Goal: Task Accomplishment & Management: Manage account settings

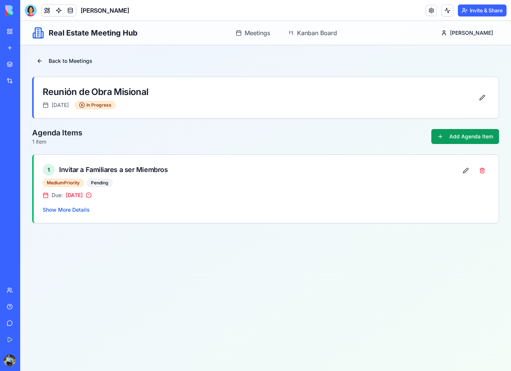
click at [11, 33] on link "My Workspace" at bounding box center [17, 31] width 30 height 15
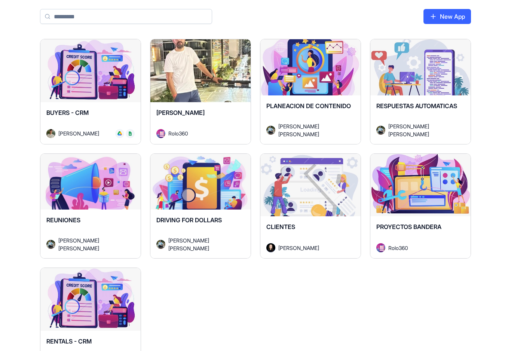
click at [222, 67] on button "Launch" at bounding box center [200, 70] width 56 height 15
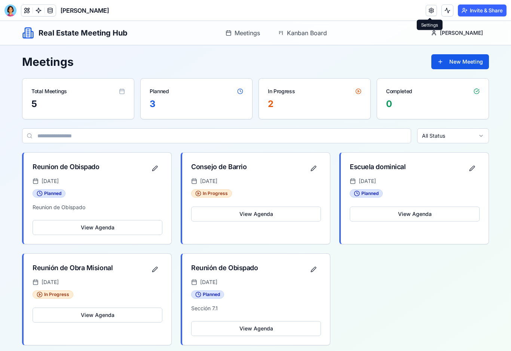
click at [430, 13] on link at bounding box center [431, 10] width 11 height 11
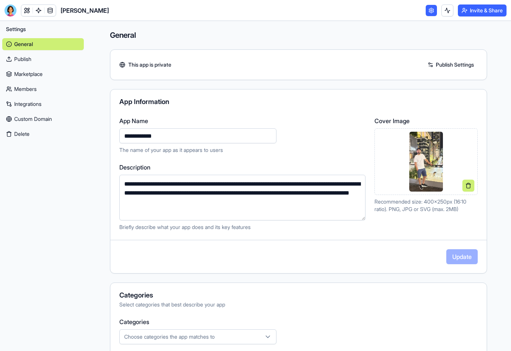
click at [431, 175] on img at bounding box center [426, 162] width 34 height 60
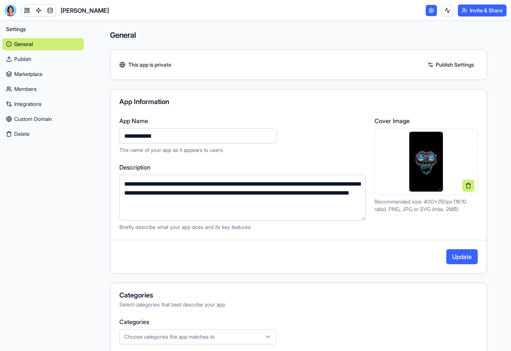
click at [453, 257] on button "Update" at bounding box center [461, 256] width 31 height 15
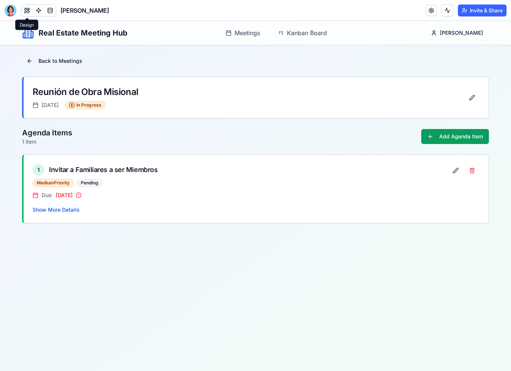
click at [26, 13] on button at bounding box center [26, 10] width 11 height 11
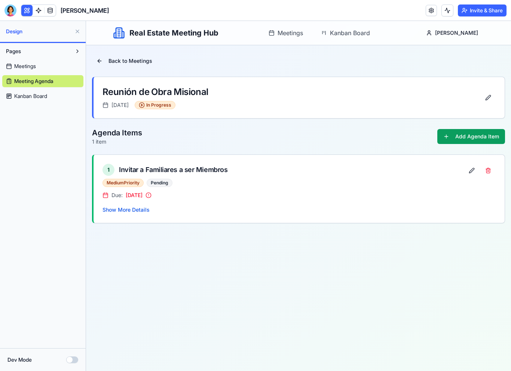
click at [12, 17] on header "[PERSON_NAME] Invite & Share" at bounding box center [255, 10] width 511 height 21
click at [12, 8] on div at bounding box center [10, 10] width 12 height 12
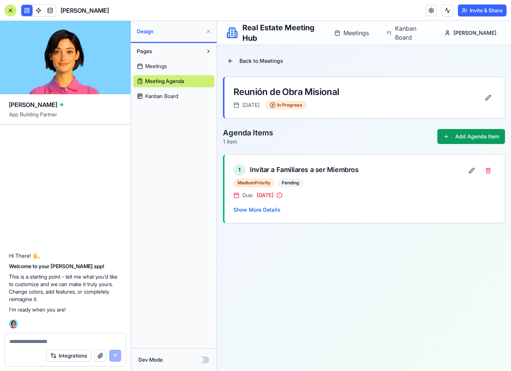
click at [12, 8] on div at bounding box center [10, 10] width 12 height 12
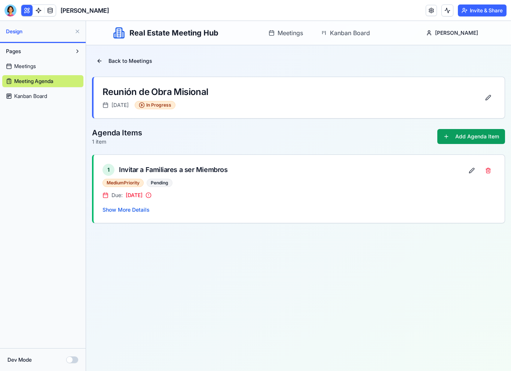
click at [79, 10] on span "[PERSON_NAME]" at bounding box center [85, 10] width 48 height 9
click at [30, 13] on button at bounding box center [26, 10] width 11 height 11
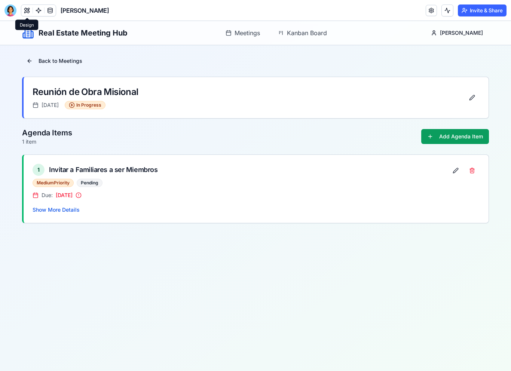
click at [26, 13] on button at bounding box center [26, 10] width 11 height 11
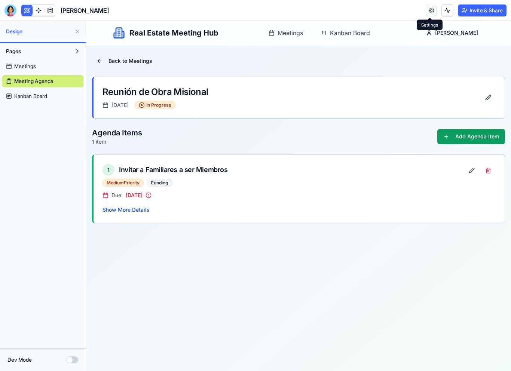
click at [431, 10] on link at bounding box center [431, 10] width 11 height 11
click at [51, 10] on link at bounding box center [50, 10] width 11 height 11
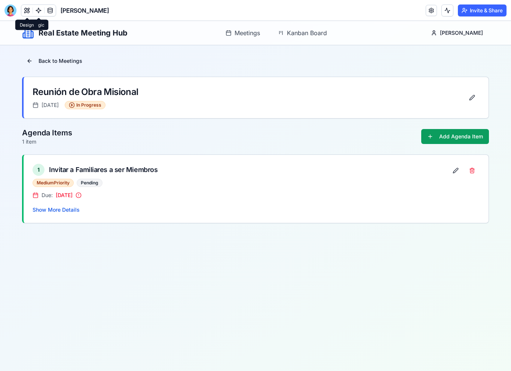
click at [29, 10] on button at bounding box center [26, 10] width 11 height 11
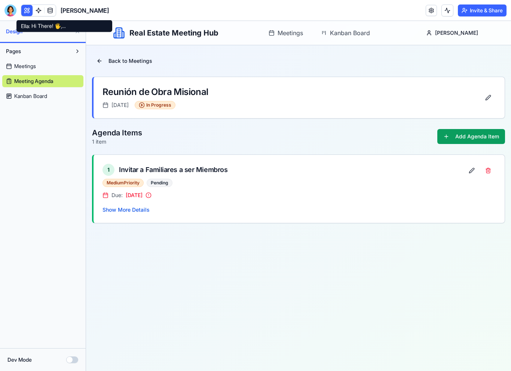
click at [12, 12] on div at bounding box center [10, 10] width 12 height 12
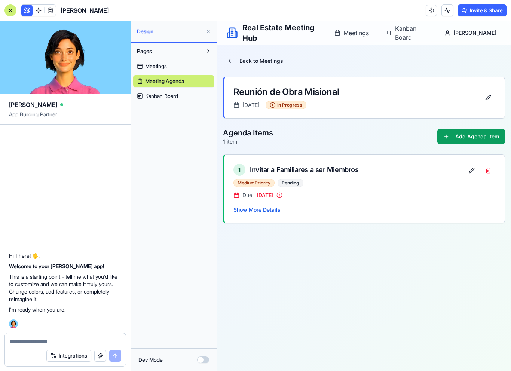
click at [12, 12] on div at bounding box center [10, 10] width 12 height 12
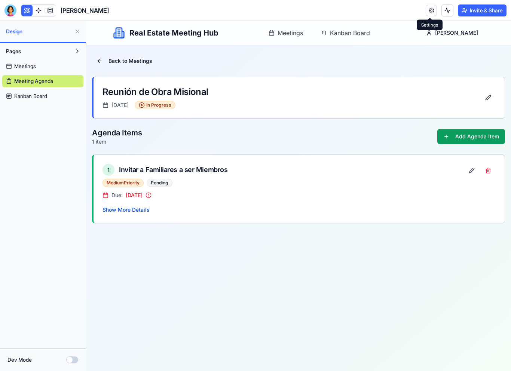
click at [430, 11] on link at bounding box center [431, 10] width 11 height 11
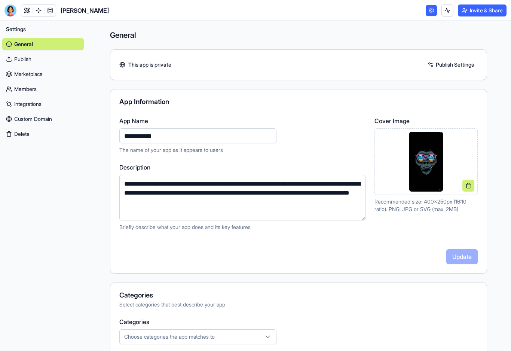
scroll to position [5, 0]
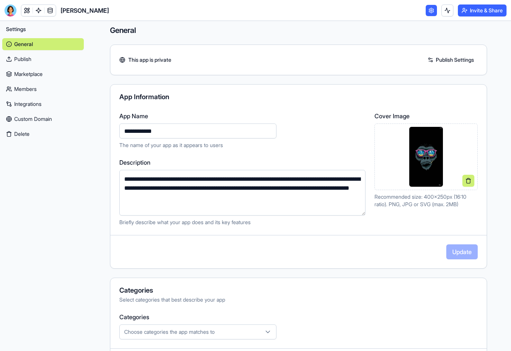
click at [30, 60] on link "Publish" at bounding box center [43, 59] width 82 height 12
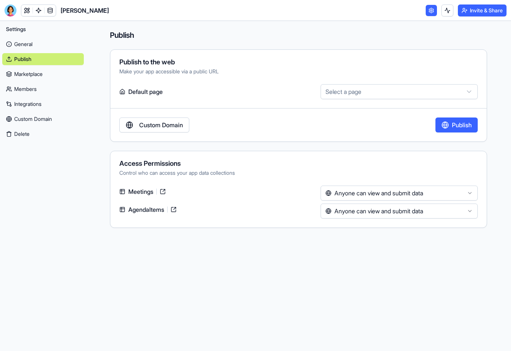
click at [31, 75] on link "Marketplace" at bounding box center [43, 74] width 82 height 12
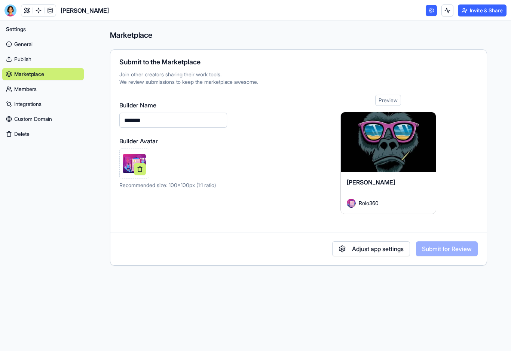
click at [27, 92] on link "Members" at bounding box center [43, 89] width 82 height 12
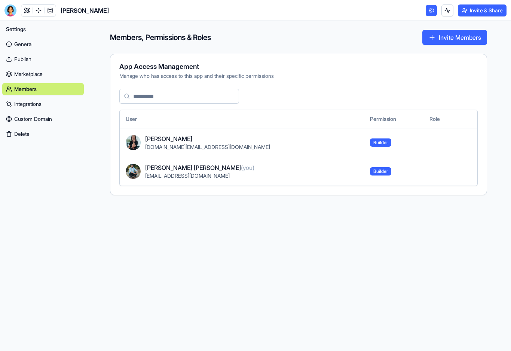
click at [29, 108] on link "Integrations" at bounding box center [43, 104] width 82 height 12
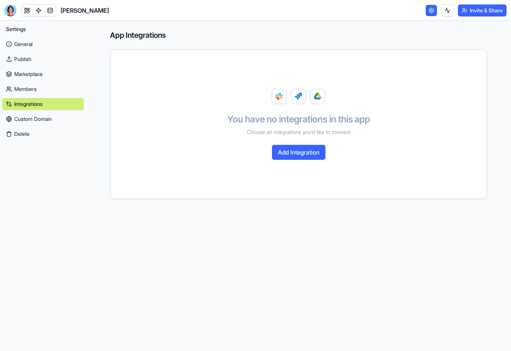
click at [32, 122] on link "Custom Domain" at bounding box center [43, 119] width 82 height 12
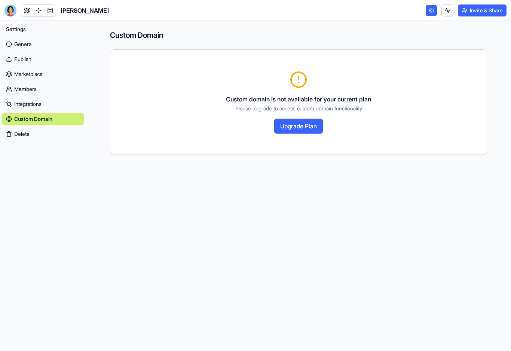
click at [28, 132] on button "Delete" at bounding box center [43, 134] width 82 height 12
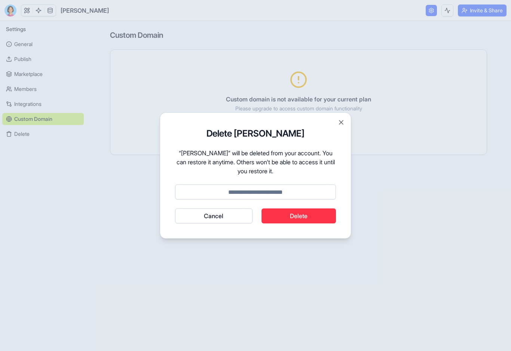
click at [198, 214] on button "Cancel" at bounding box center [213, 215] width 77 height 15
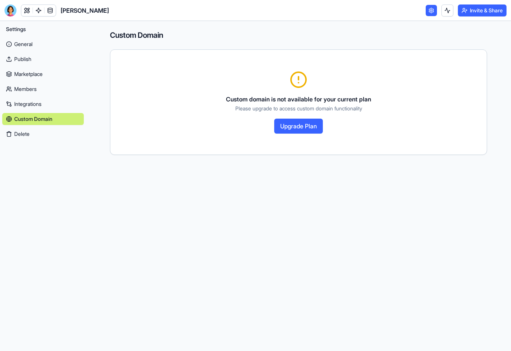
click at [29, 45] on link "General" at bounding box center [43, 44] width 82 height 12
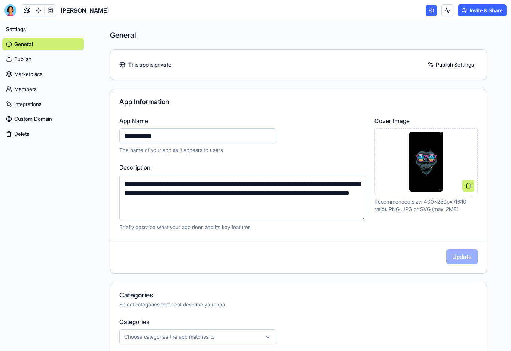
click at [427, 180] on img at bounding box center [426, 162] width 34 height 60
click at [453, 65] on link "Publish Settings" at bounding box center [451, 65] width 54 height 12
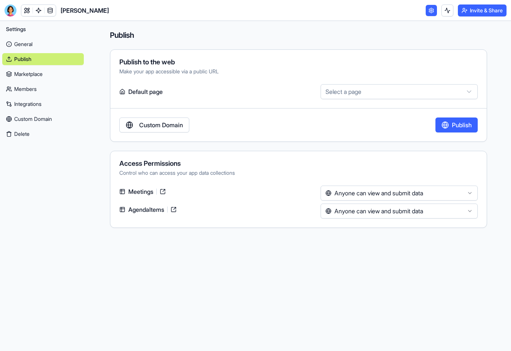
click at [23, 44] on link "General" at bounding box center [43, 44] width 82 height 12
